Goal: Information Seeking & Learning: Learn about a topic

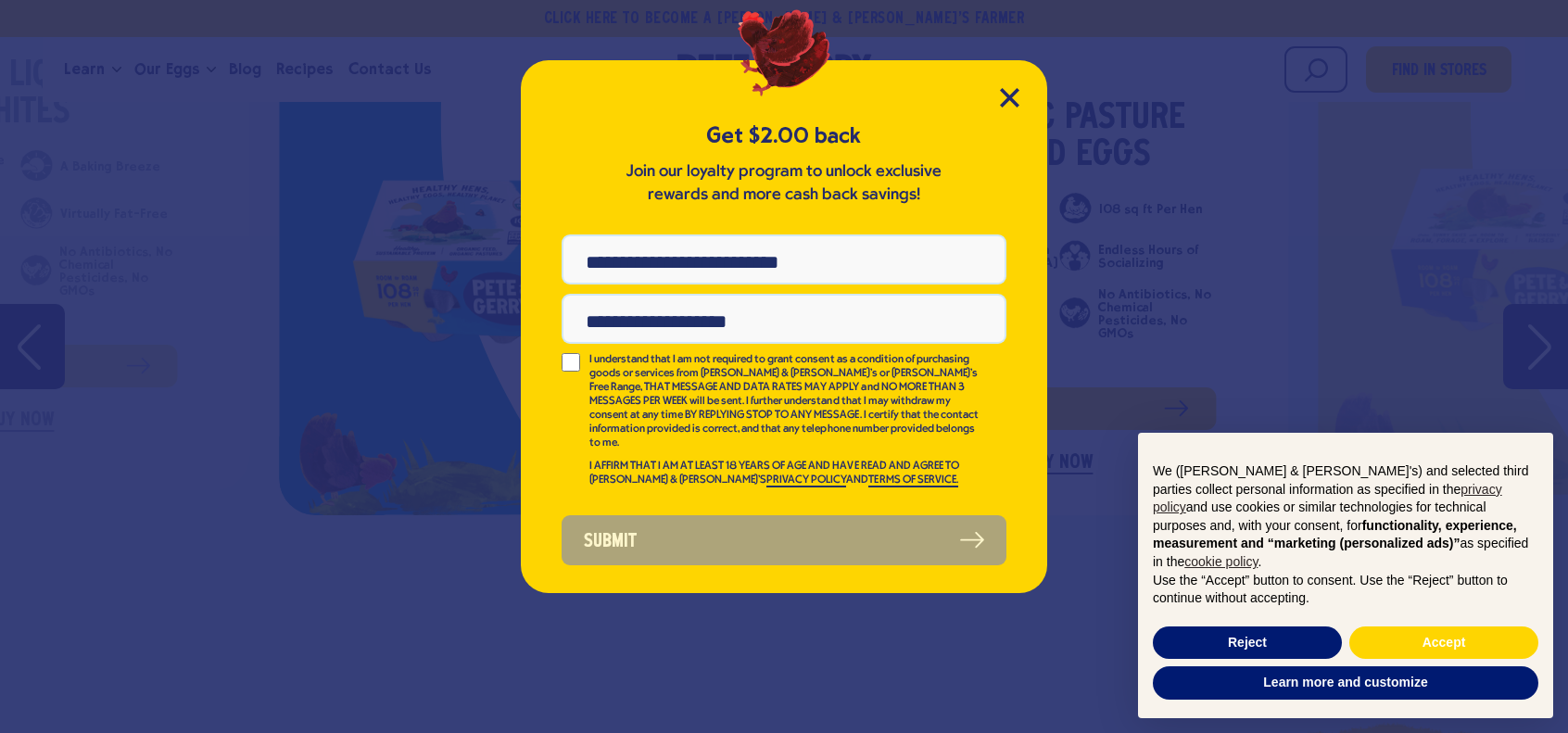
click at [1025, 97] on div "Get $2.00 back Join our loyalty program to unlock exclusive rewards and more ca…" at bounding box center [783, 326] width 526 height 532
click at [1019, 96] on div "Get $2.00 back Join our loyalty program to unlock exclusive rewards and more ca…" at bounding box center [783, 326] width 526 height 532
click at [1007, 93] on icon "Close Modal" at bounding box center [1009, 97] width 20 height 20
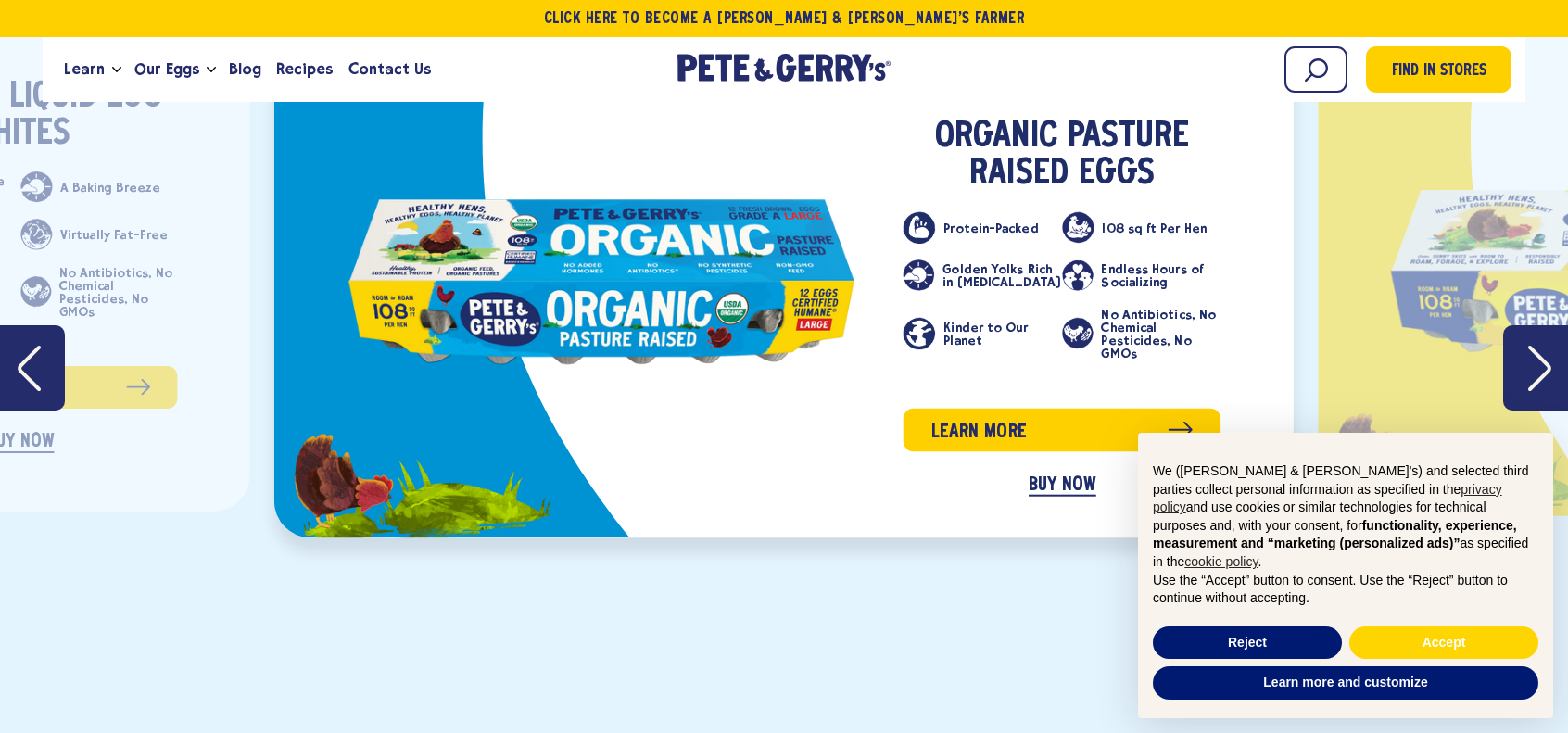
scroll to position [3149, 0]
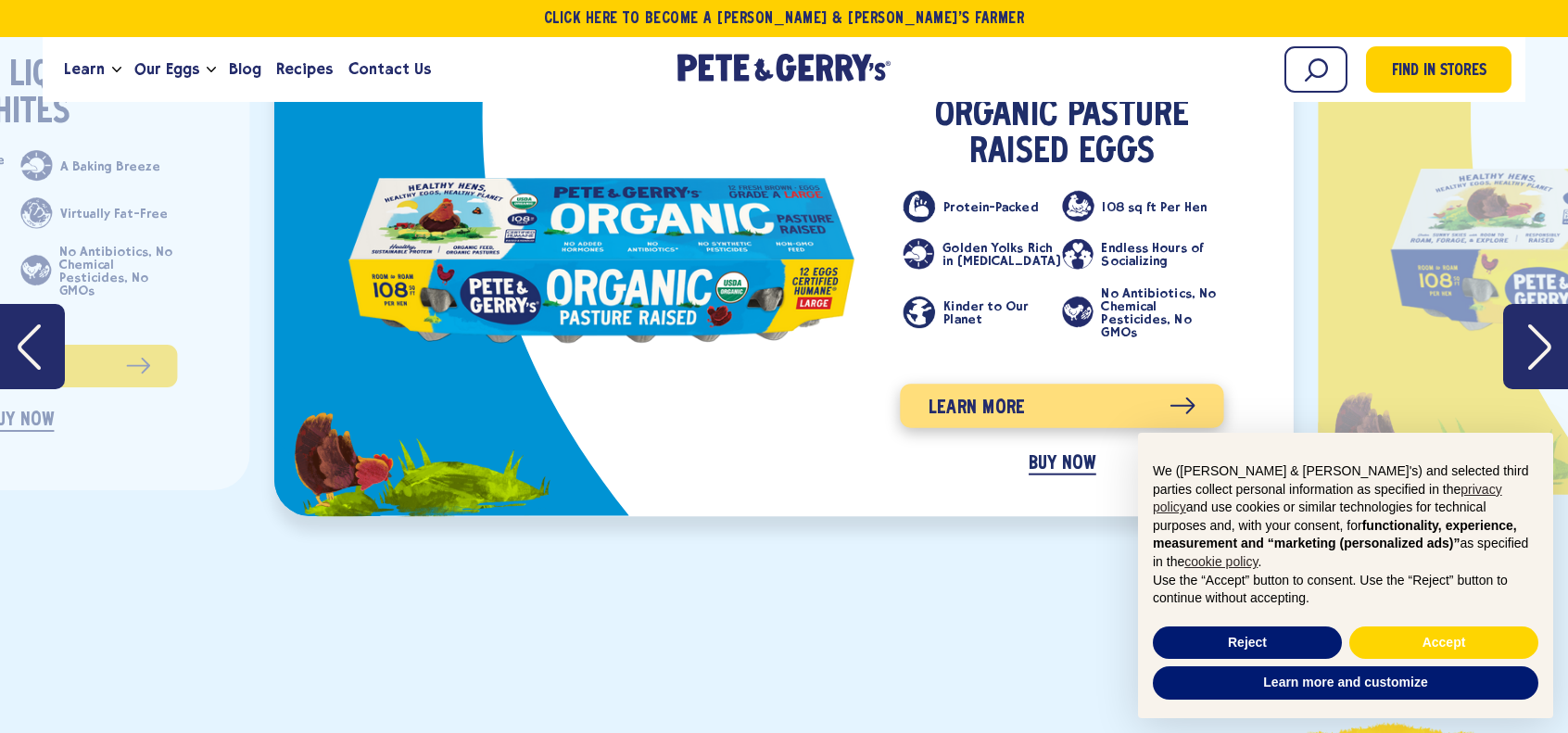
click at [966, 393] on span "Learn more" at bounding box center [977, 408] width 98 height 30
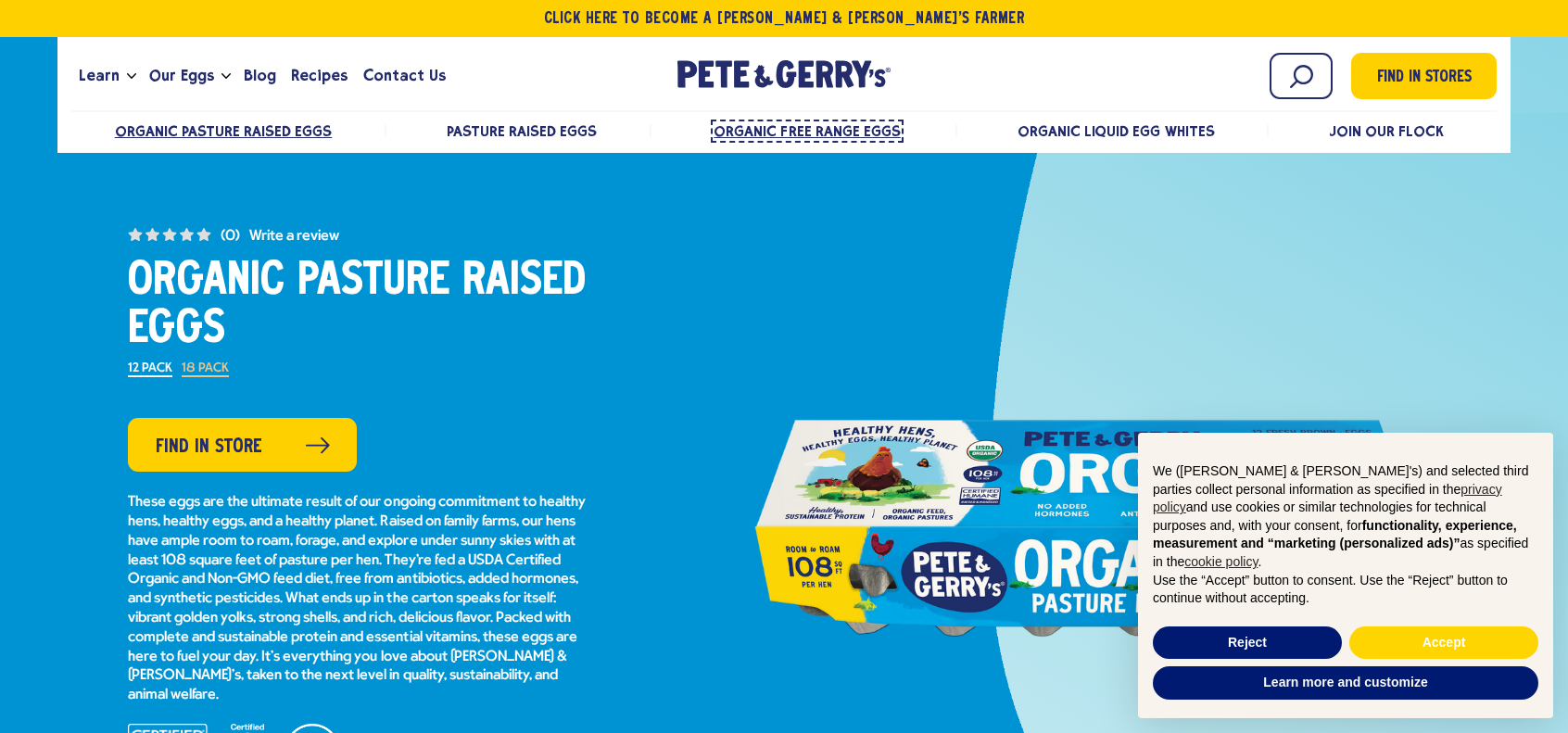
click at [812, 134] on span "Organic Free Range Eggs" at bounding box center [807, 130] width 187 height 18
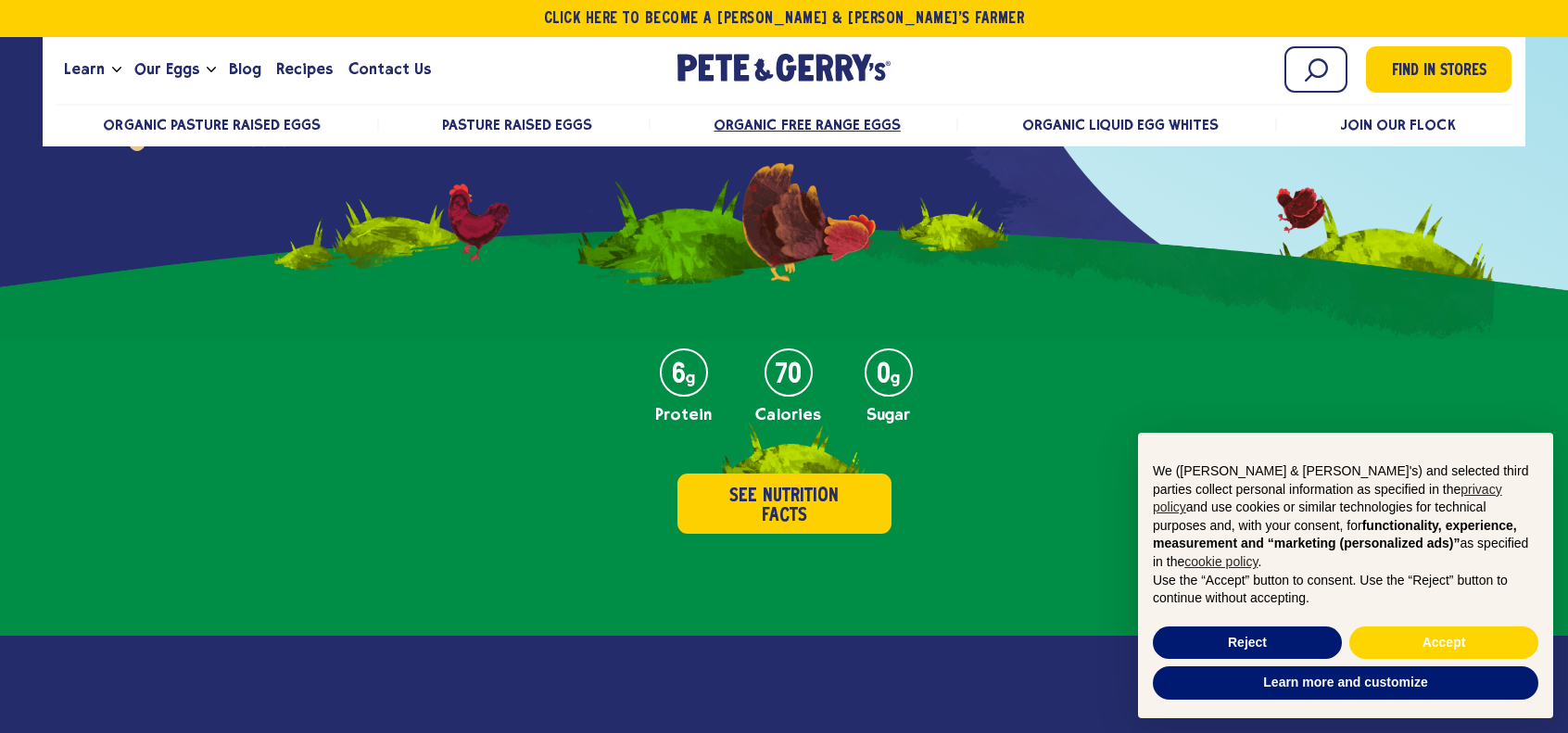
scroll to position [740, 0]
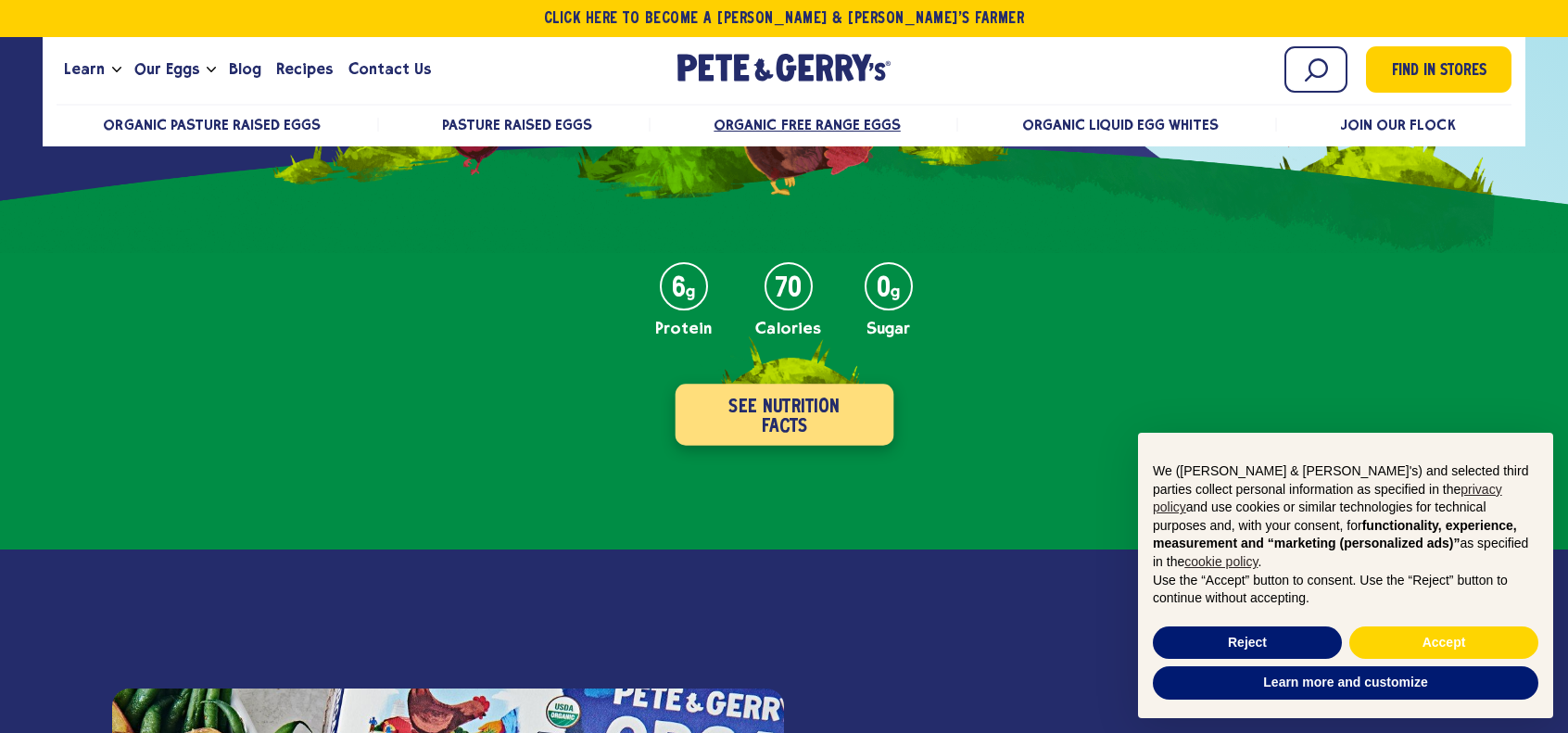
click at [816, 414] on button "See Nutrition Facts" at bounding box center [783, 414] width 219 height 61
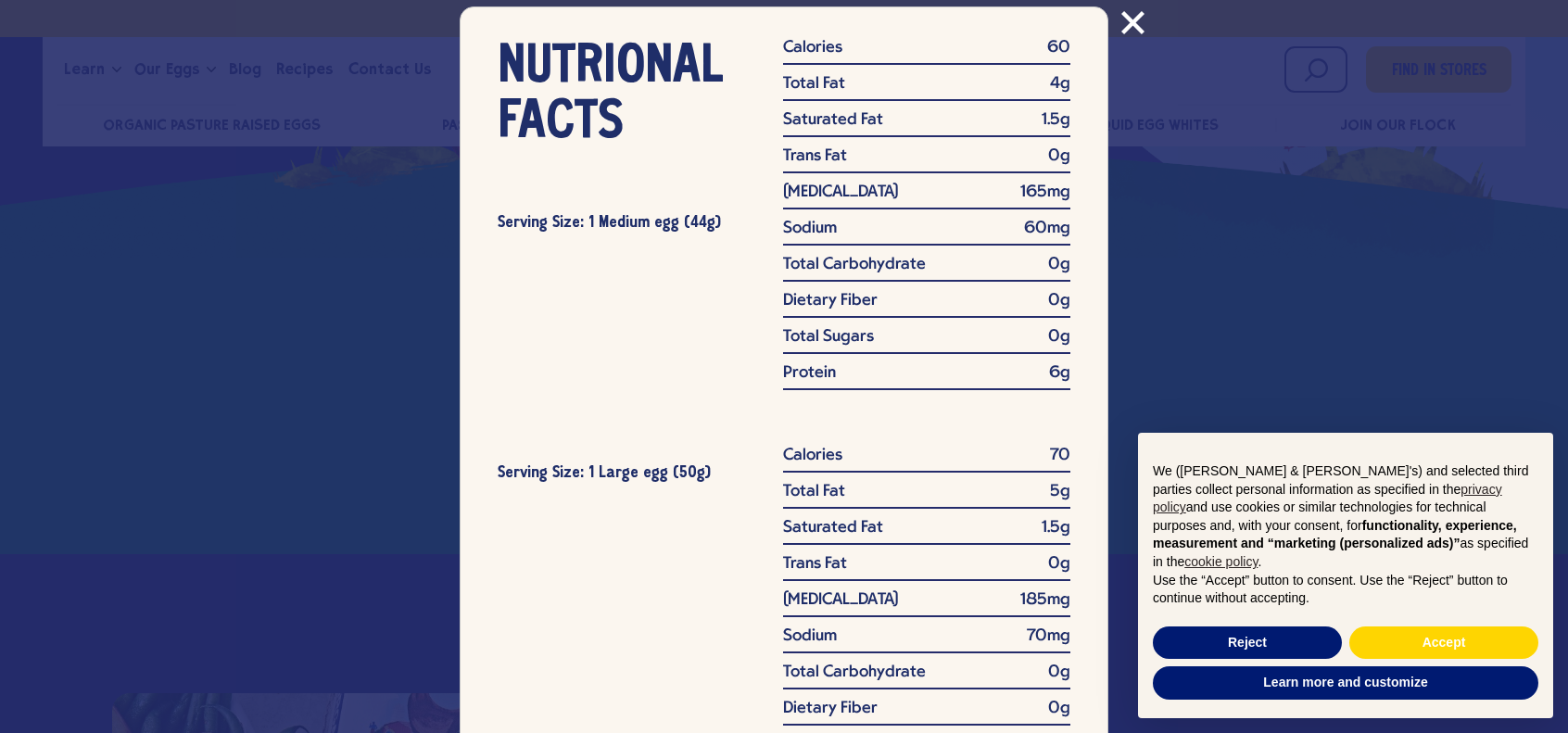
scroll to position [0, 0]
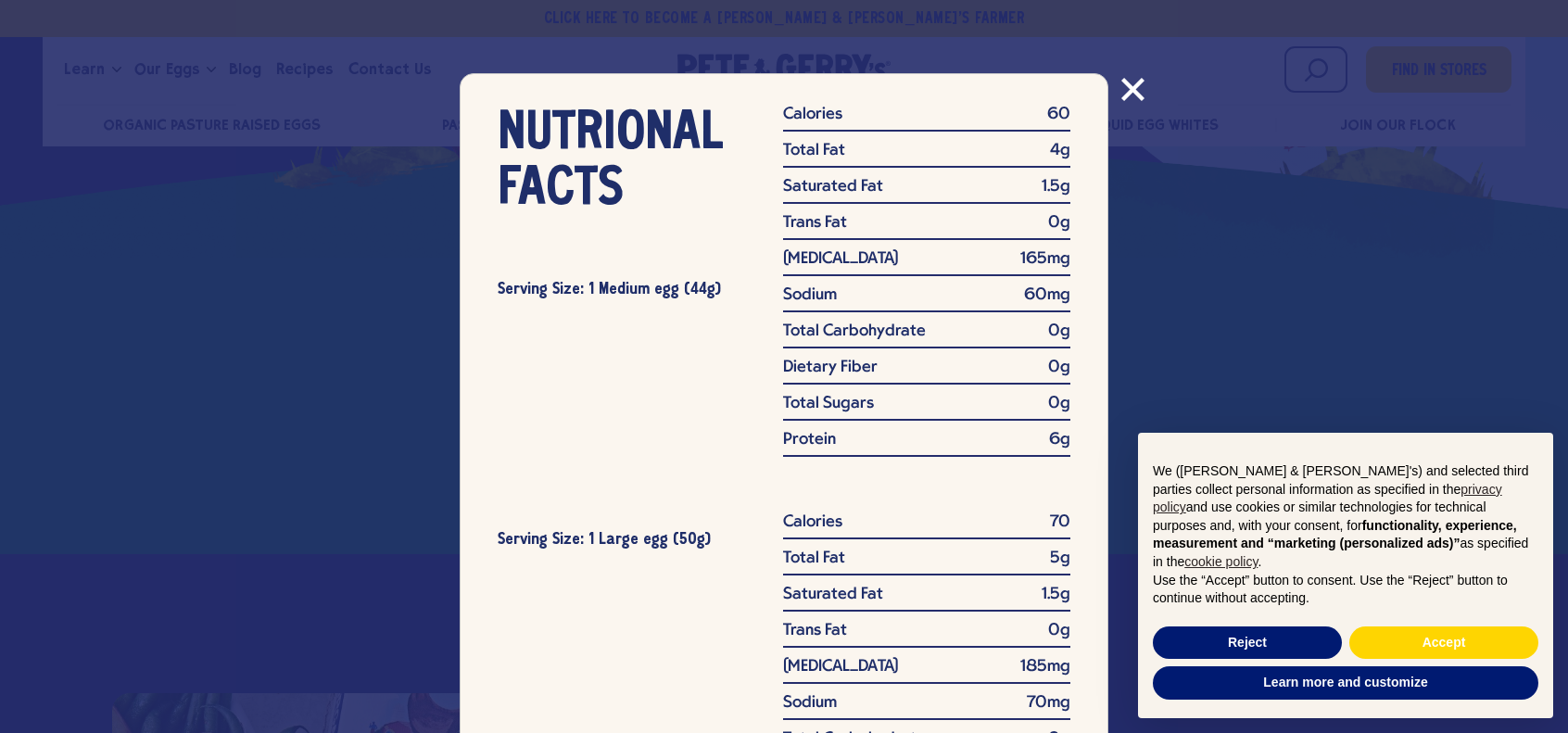
click at [1128, 88] on icon "Close modal" at bounding box center [1134, 90] width 21 height 21
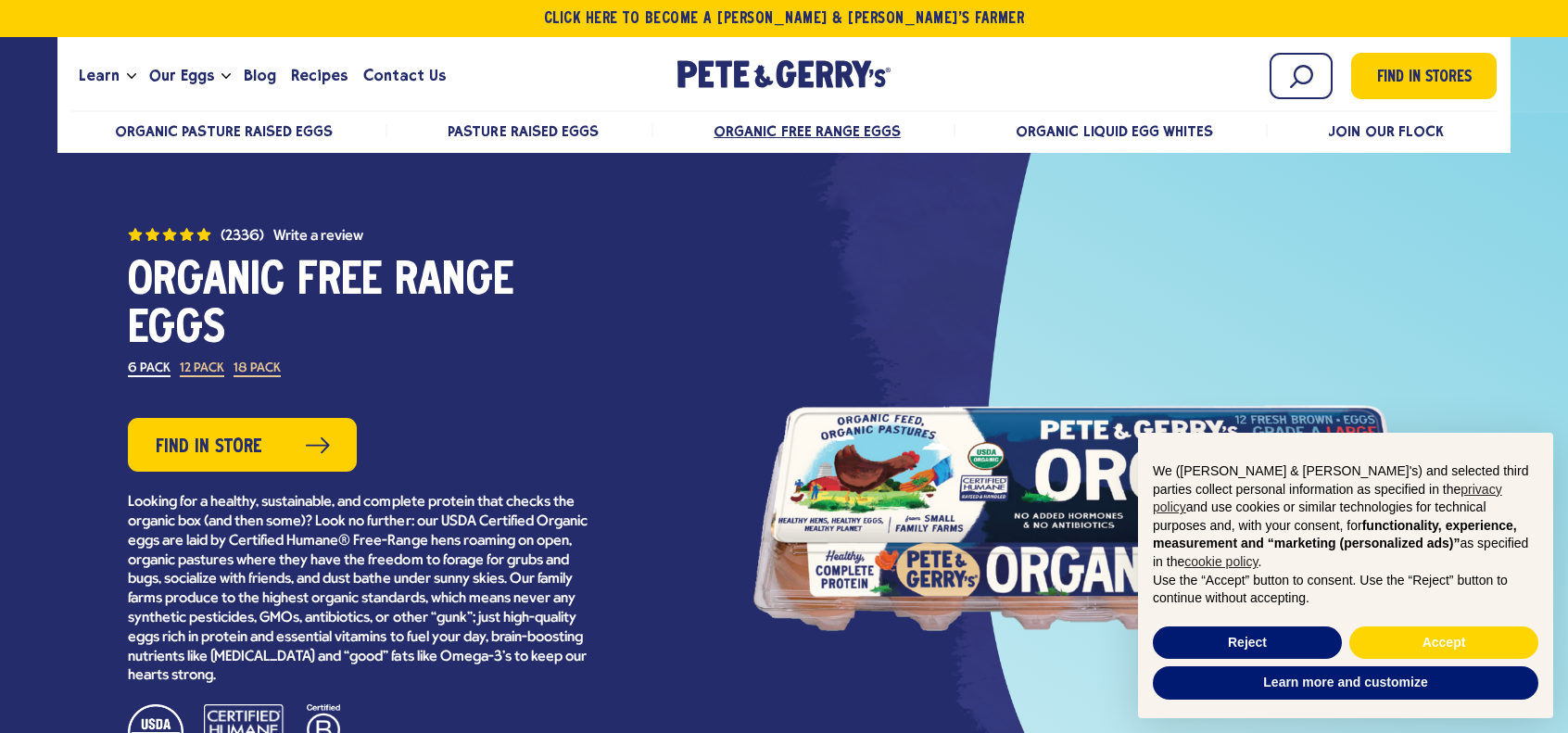
click at [200, 366] on label "12 Pack" at bounding box center [202, 369] width 44 height 15
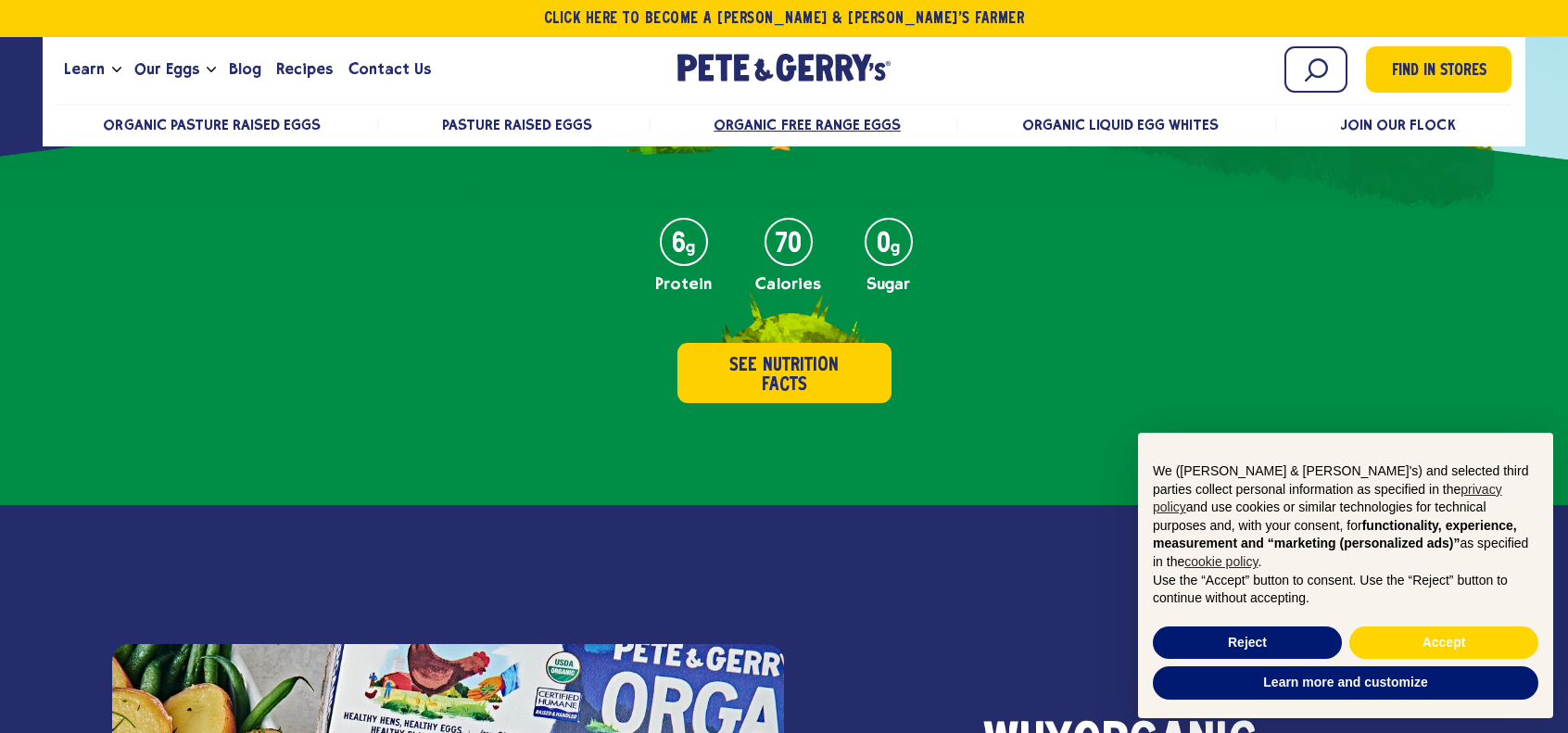
scroll to position [740, 0]
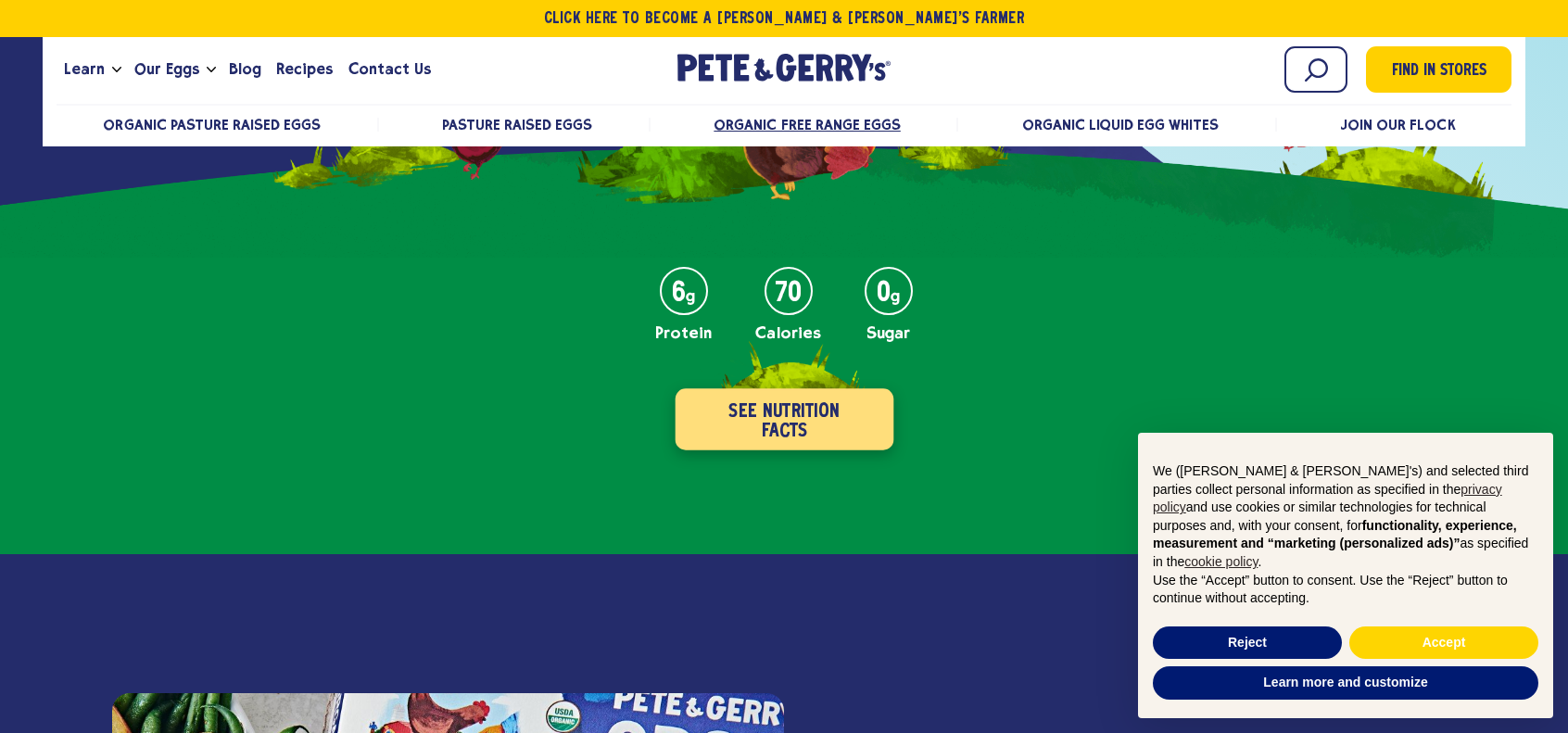
click at [791, 406] on button "See Nutrition Facts" at bounding box center [783, 419] width 219 height 61
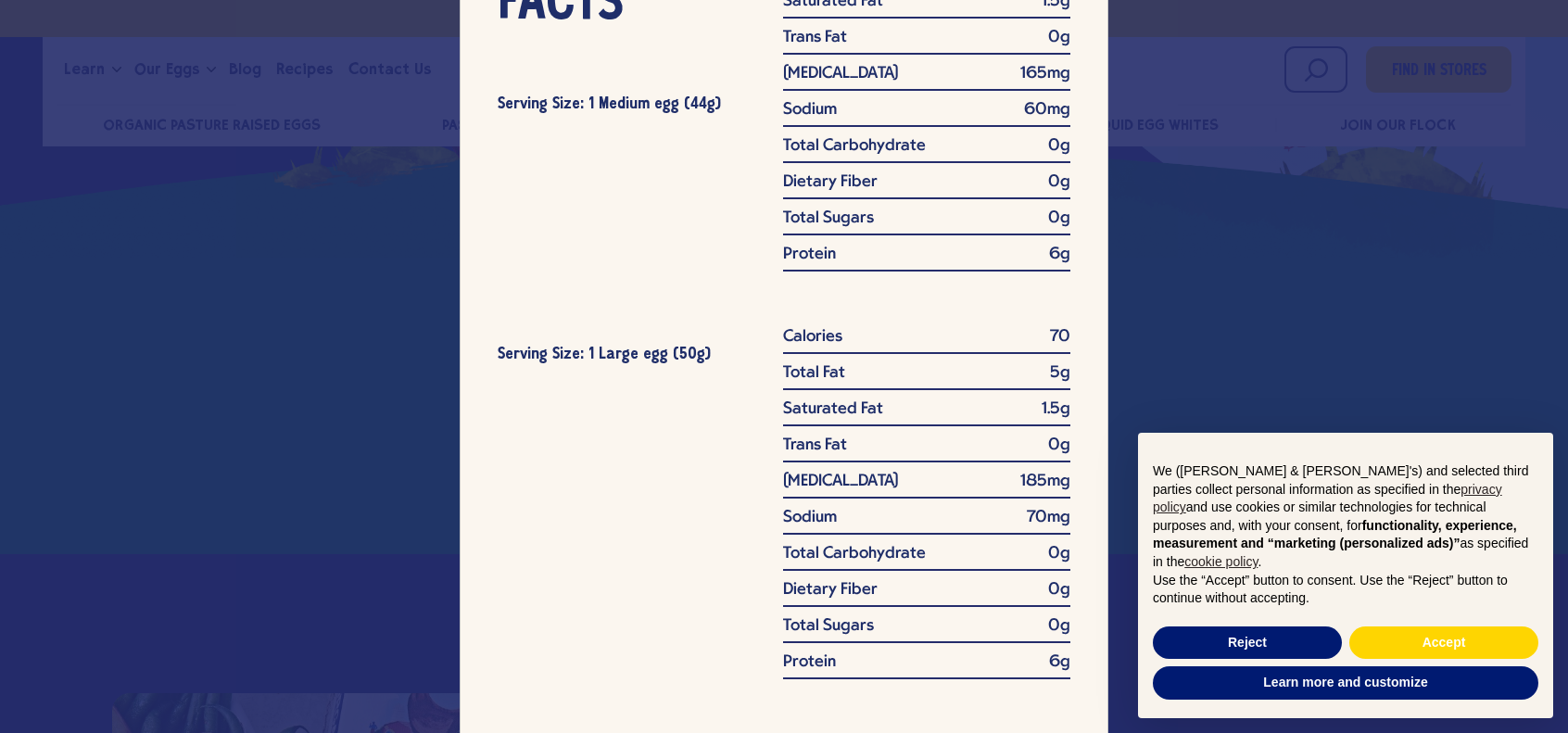
scroll to position [0, 0]
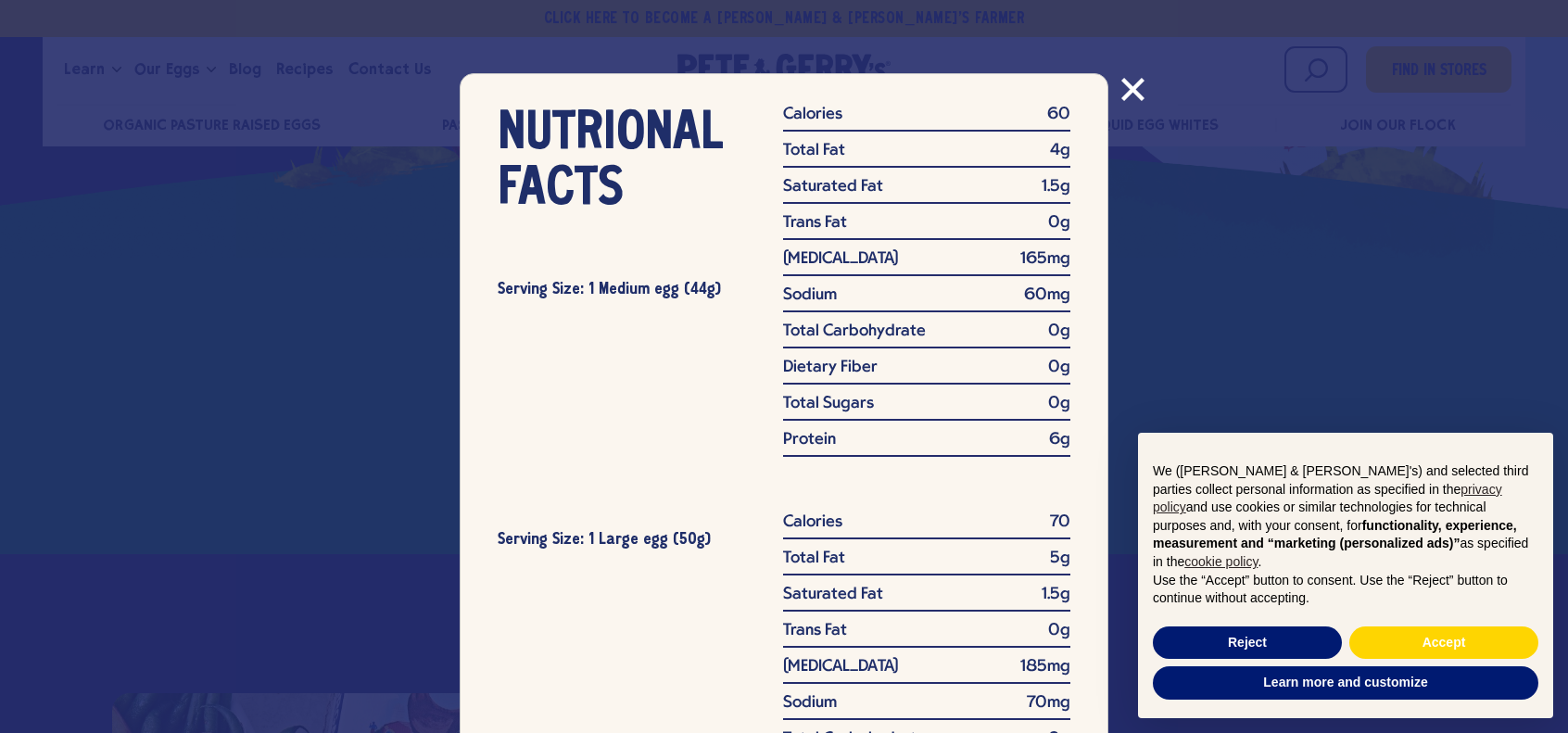
click at [1127, 89] on icon "Close modal" at bounding box center [1134, 90] width 21 height 21
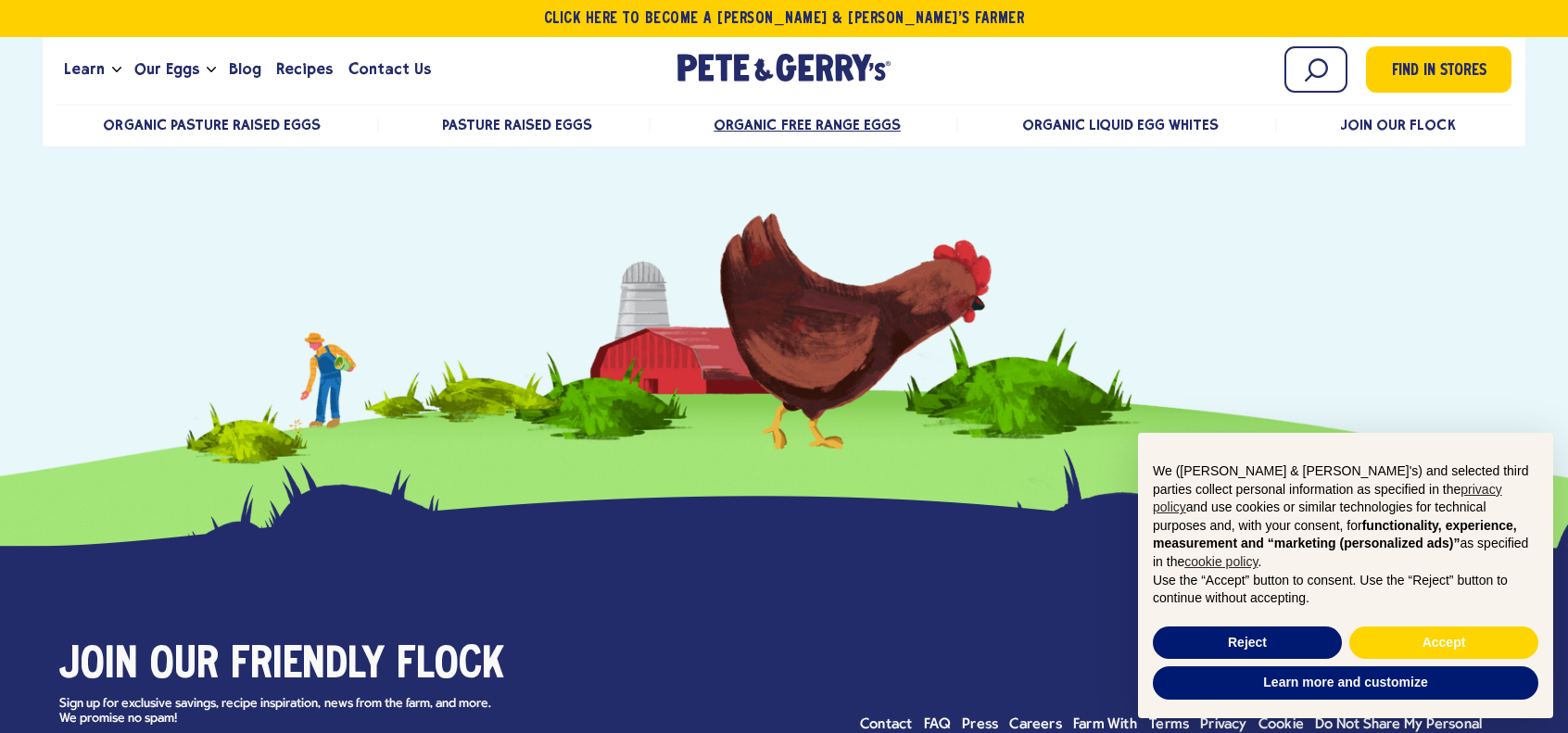
scroll to position [5521, 0]
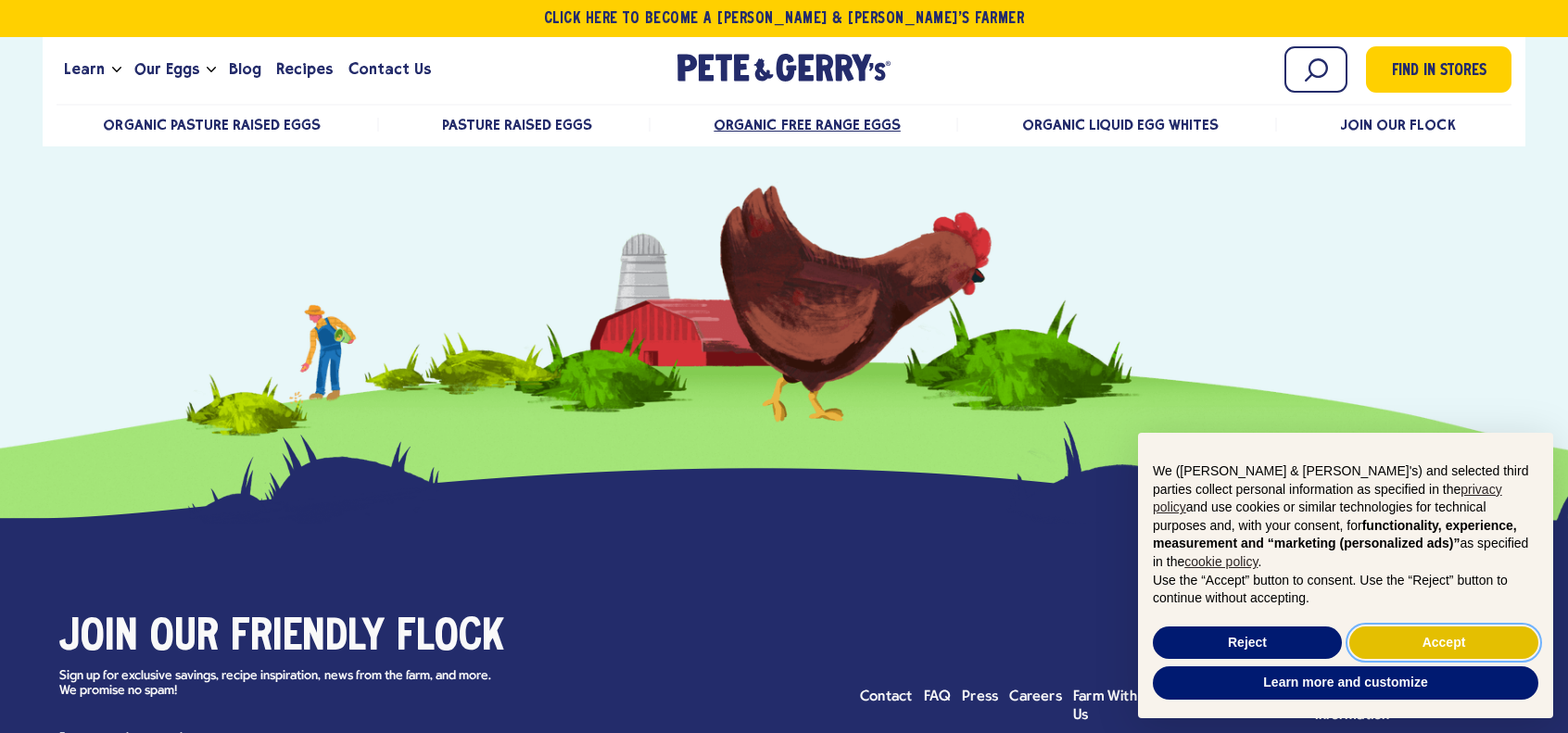
click at [1434, 636] on button "Accept" at bounding box center [1444, 643] width 189 height 34
